Goal: Navigation & Orientation: Find specific page/section

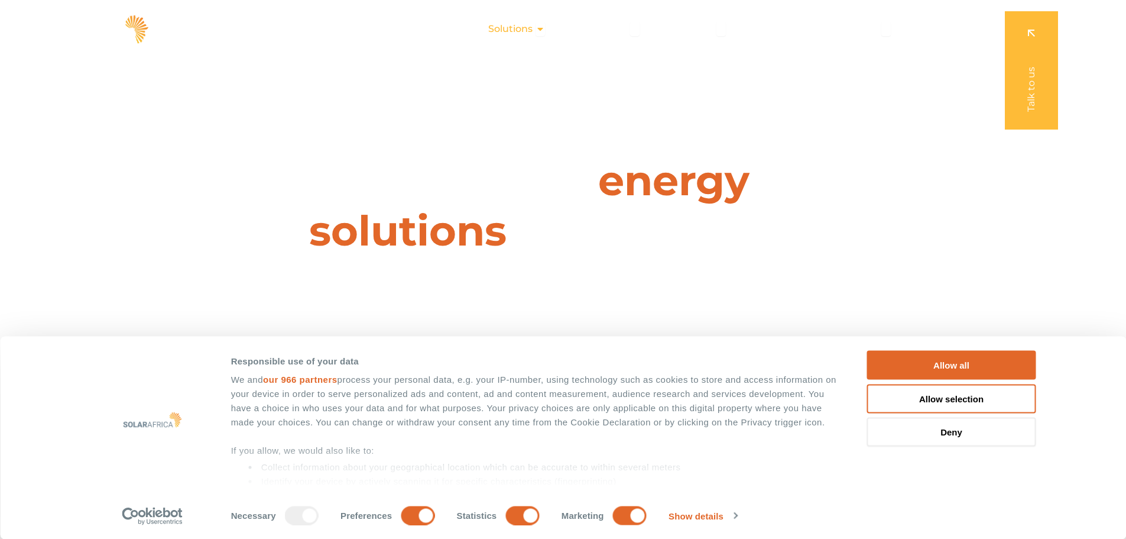
click at [533, 31] on span "Solutions" at bounding box center [510, 29] width 44 height 14
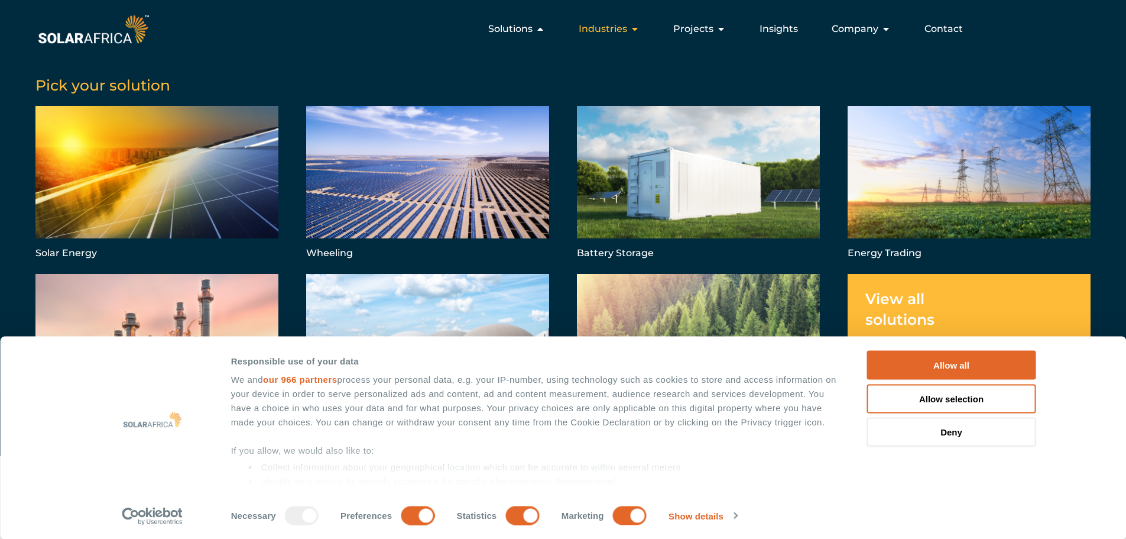
click at [625, 28] on span "Industries" at bounding box center [603, 29] width 48 height 14
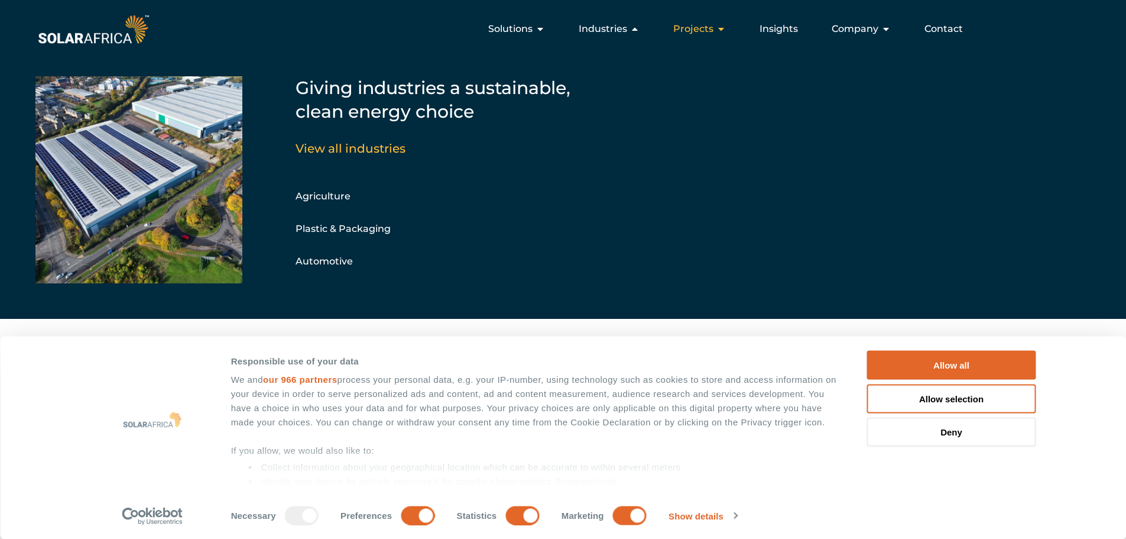
click at [698, 30] on span "Projects" at bounding box center [694, 29] width 40 height 14
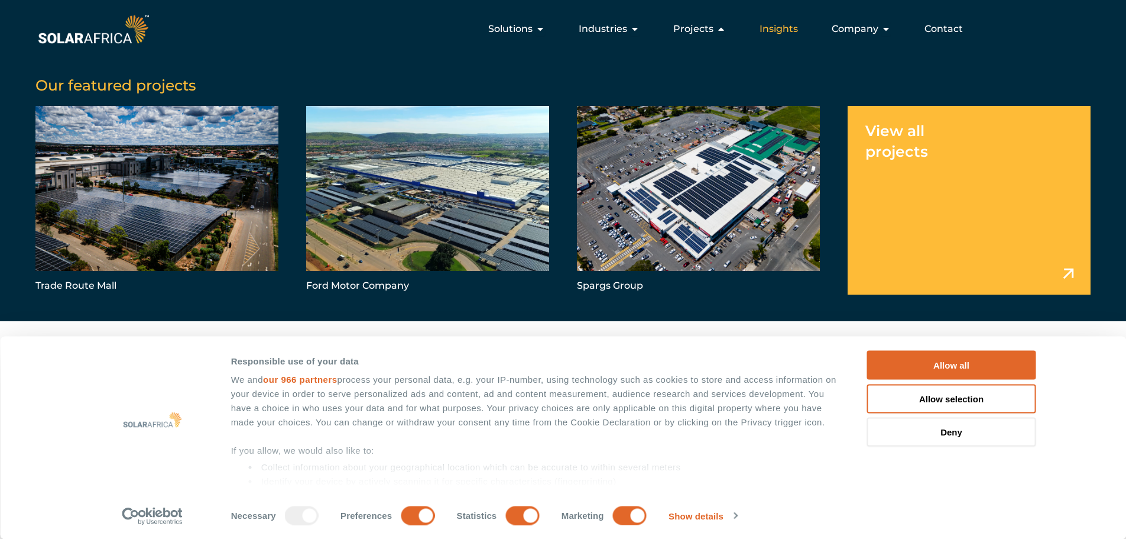
click at [779, 27] on span "Insights" at bounding box center [779, 29] width 38 height 14
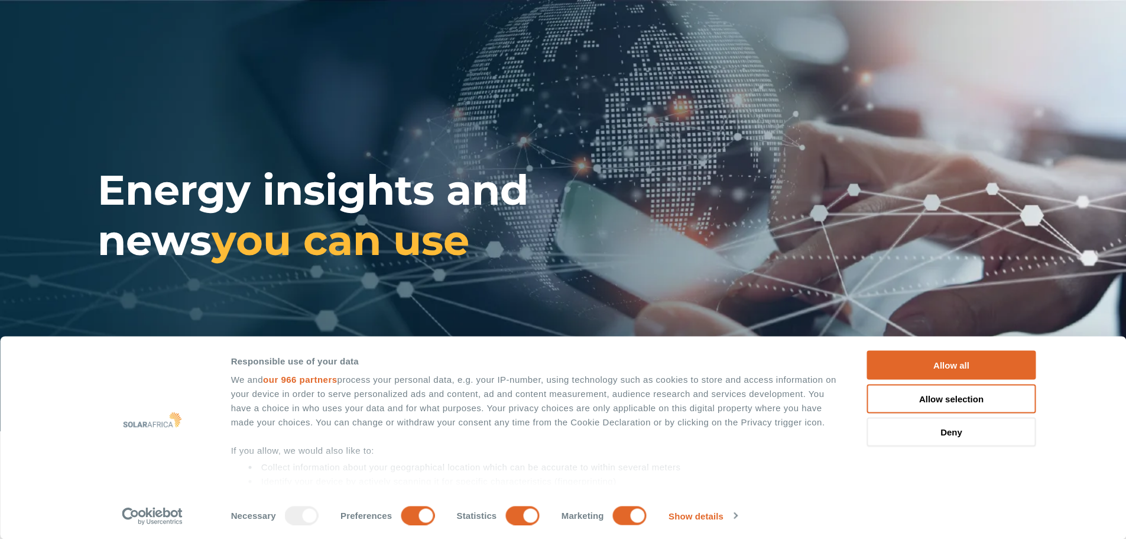
scroll to position [769, 0]
